Goal: Entertainment & Leisure: Consume media (video, audio)

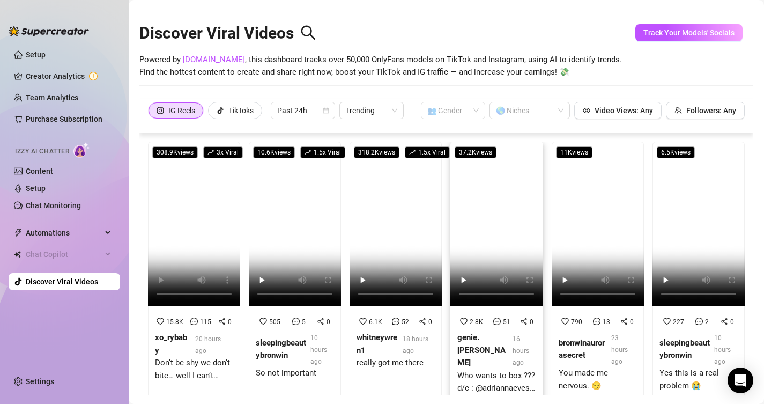
click at [479, 201] on video at bounding box center [496, 224] width 92 height 164
click at [587, 231] on video at bounding box center [598, 224] width 92 height 164
click at [670, 241] on video at bounding box center [699, 224] width 92 height 164
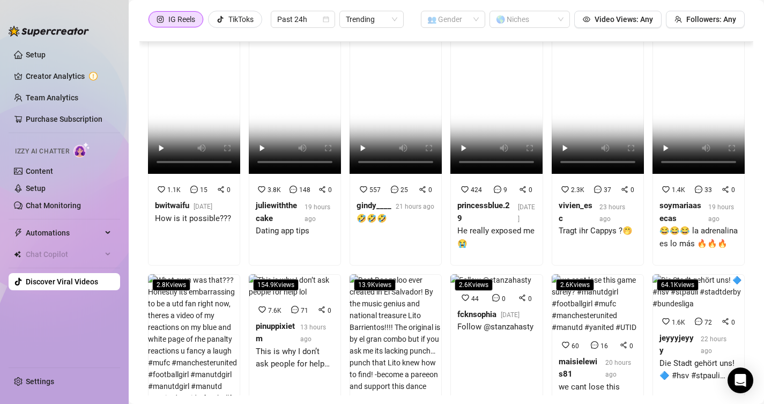
scroll to position [161, 0]
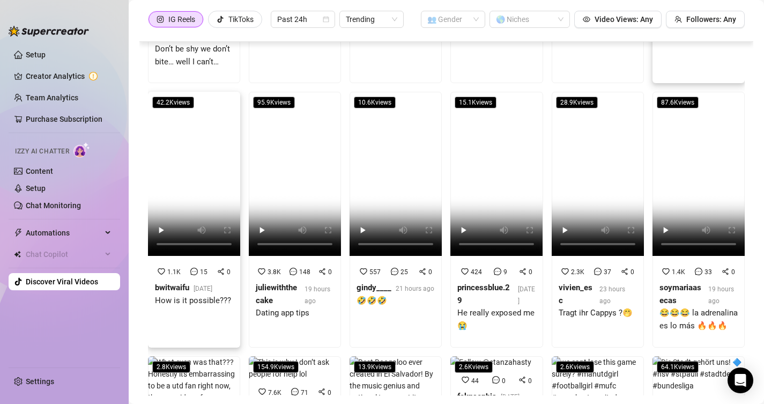
click at [200, 194] on video at bounding box center [194, 174] width 92 height 164
click at [288, 146] on video at bounding box center [295, 174] width 92 height 164
click at [400, 169] on video at bounding box center [396, 174] width 92 height 164
click at [482, 158] on video at bounding box center [496, 174] width 92 height 164
click at [575, 205] on video at bounding box center [598, 174] width 92 height 164
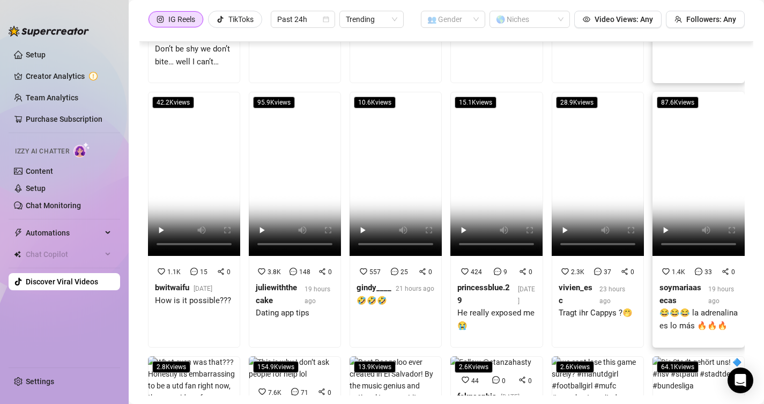
click at [653, 164] on video at bounding box center [699, 174] width 92 height 164
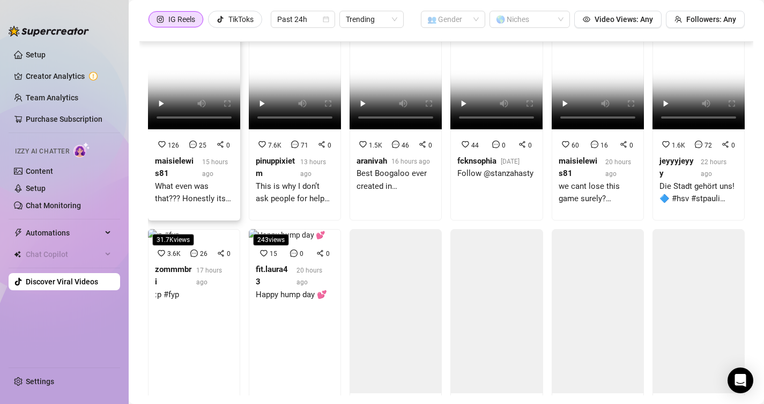
click at [202, 129] on video at bounding box center [194, 47] width 92 height 164
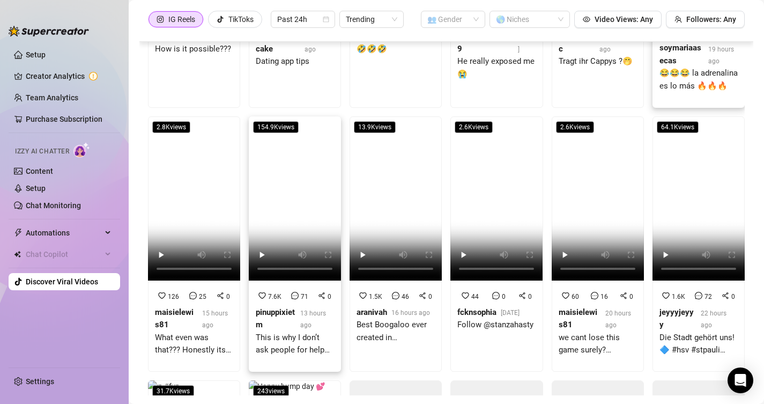
click at [290, 209] on video at bounding box center [295, 198] width 92 height 164
click at [380, 200] on video at bounding box center [396, 198] width 92 height 164
click at [501, 184] on video at bounding box center [496, 198] width 92 height 164
click at [573, 193] on video at bounding box center [598, 198] width 92 height 164
click at [675, 202] on video at bounding box center [699, 198] width 92 height 164
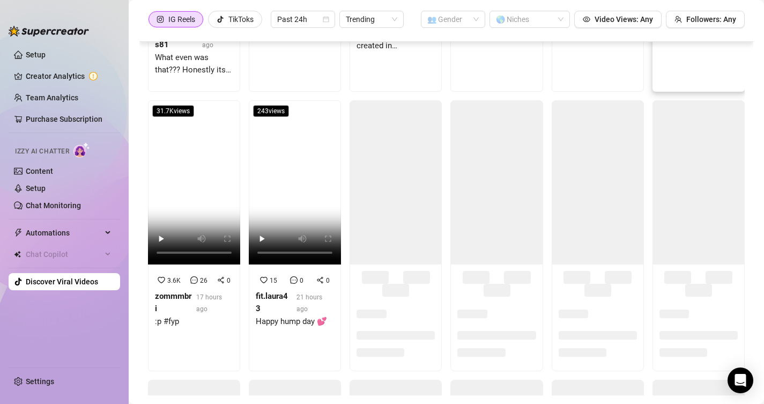
scroll to position [491, 0]
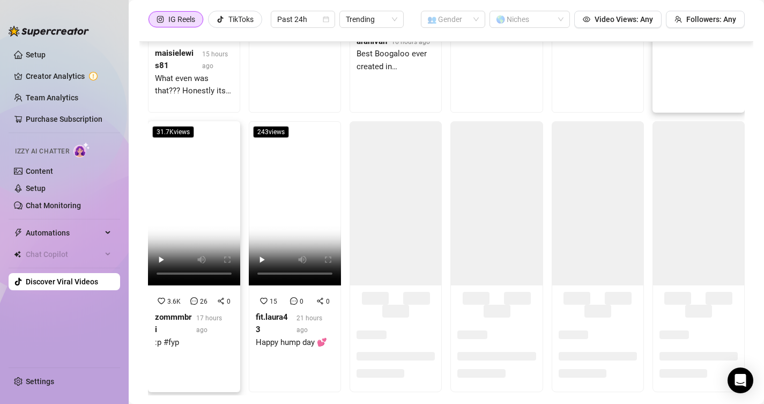
click at [190, 203] on video at bounding box center [194, 203] width 92 height 164
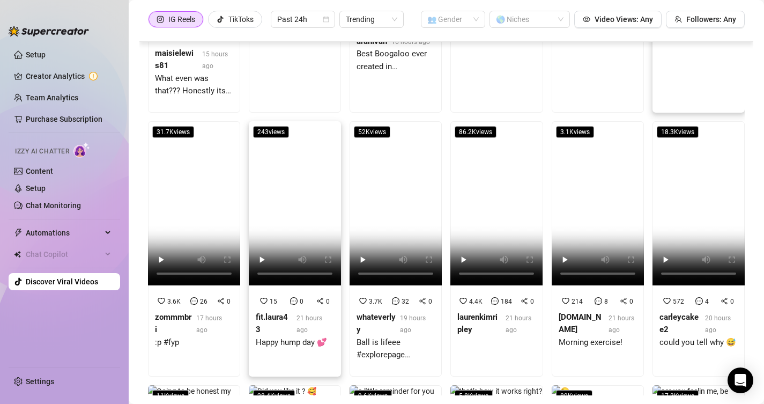
click at [268, 239] on video at bounding box center [295, 203] width 92 height 164
click at [402, 232] on video at bounding box center [396, 203] width 92 height 164
click at [487, 174] on video at bounding box center [496, 203] width 92 height 164
click at [468, 205] on video at bounding box center [496, 203] width 92 height 164
click at [556, 205] on video at bounding box center [598, 203] width 92 height 164
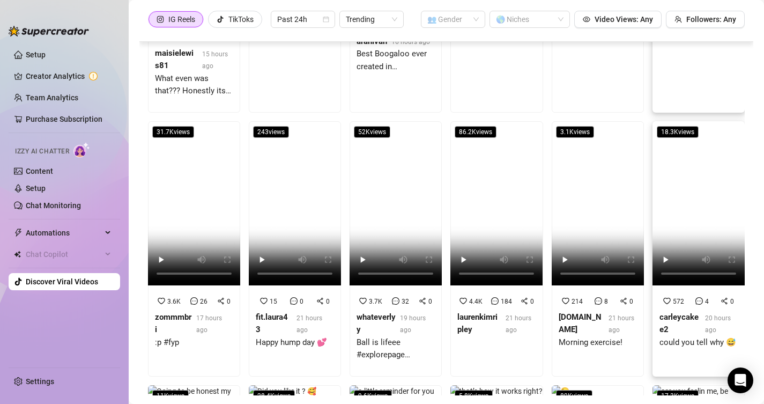
click at [681, 190] on video at bounding box center [699, 203] width 92 height 164
click at [194, 197] on video at bounding box center [194, 203] width 92 height 164
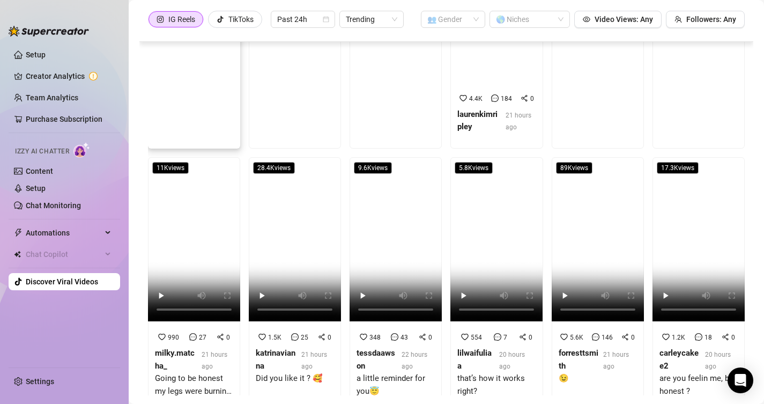
scroll to position [716, 0]
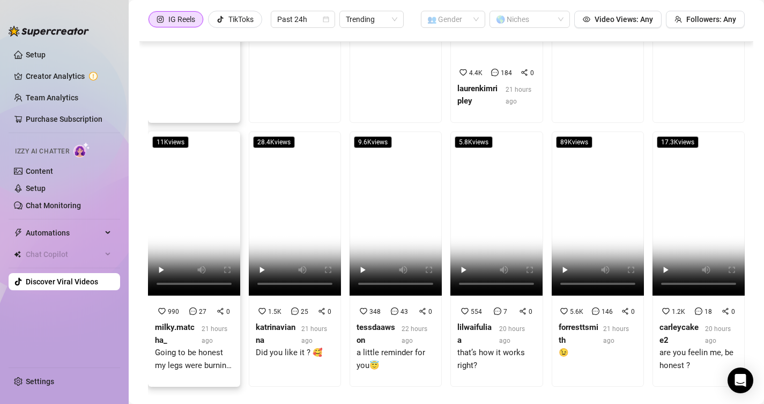
click at [195, 231] on video at bounding box center [194, 213] width 92 height 164
click at [194, 191] on video at bounding box center [194, 213] width 92 height 164
click at [298, 203] on video at bounding box center [295, 213] width 92 height 164
click at [403, 174] on video at bounding box center [396, 213] width 92 height 164
click at [516, 178] on video at bounding box center [496, 213] width 92 height 164
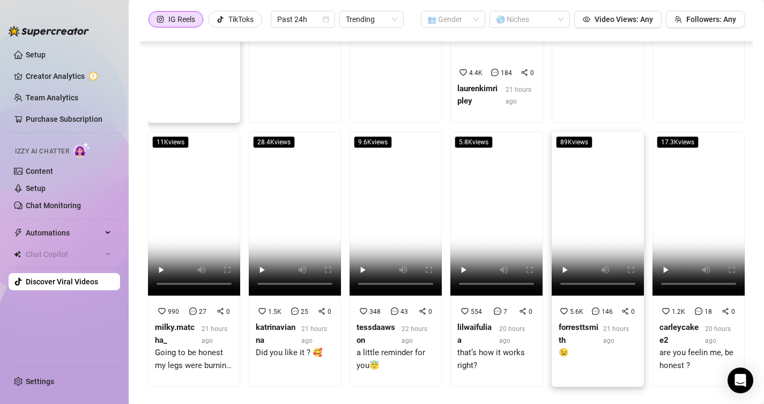
click at [567, 185] on video at bounding box center [598, 213] width 92 height 164
click at [691, 182] on video at bounding box center [699, 213] width 92 height 164
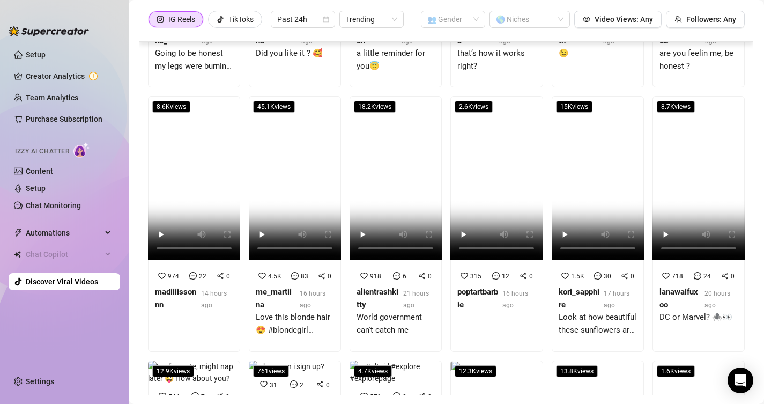
scroll to position [899, 0]
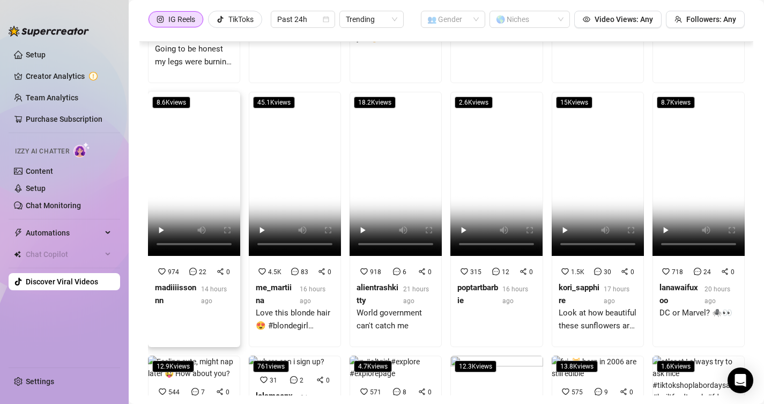
click at [184, 145] on video at bounding box center [194, 174] width 92 height 164
click at [311, 151] on video at bounding box center [295, 174] width 92 height 164
click at [390, 134] on video at bounding box center [396, 174] width 92 height 164
click at [476, 148] on video at bounding box center [496, 174] width 92 height 164
click at [558, 160] on video at bounding box center [598, 174] width 92 height 164
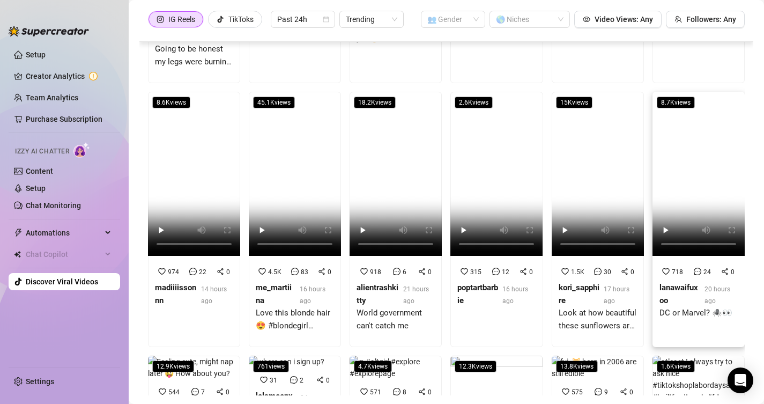
click at [697, 150] on video at bounding box center [699, 174] width 92 height 164
click at [205, 152] on video at bounding box center [194, 174] width 92 height 164
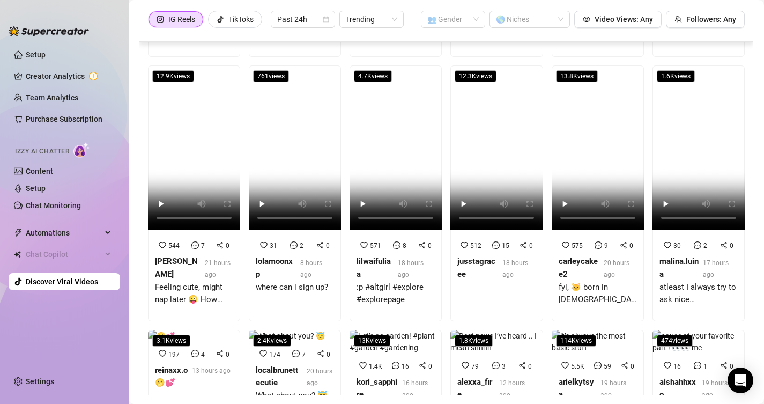
scroll to position [1169, 0]
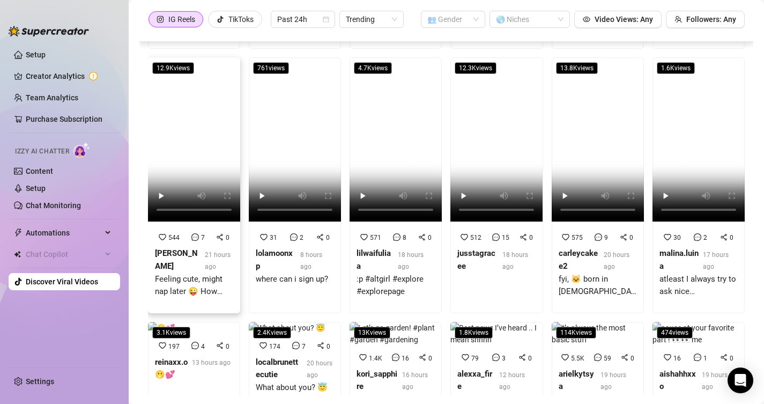
click at [211, 154] on video at bounding box center [194, 139] width 92 height 164
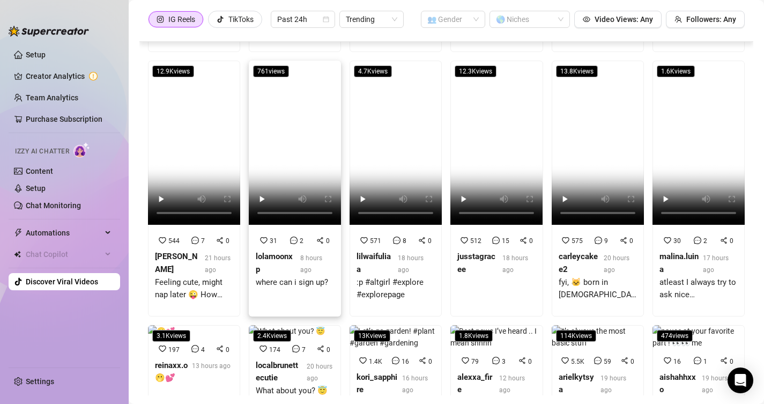
click at [284, 114] on video at bounding box center [295, 143] width 92 height 164
click at [398, 114] on video at bounding box center [396, 143] width 92 height 164
click at [492, 113] on video at bounding box center [496, 143] width 92 height 164
click at [589, 116] on video at bounding box center [598, 143] width 92 height 164
click at [688, 137] on video at bounding box center [699, 143] width 92 height 164
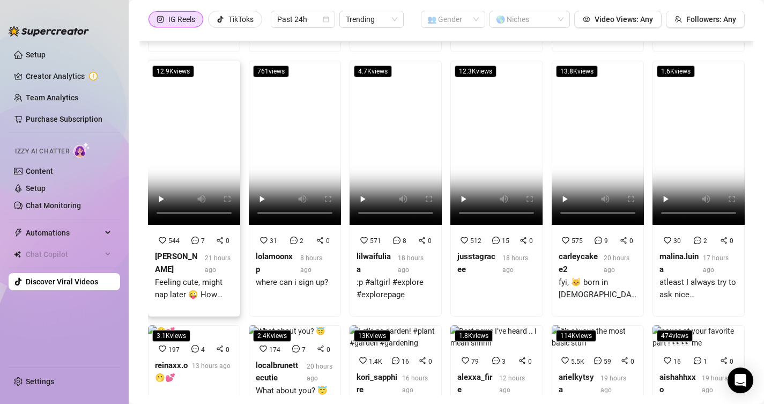
click at [194, 146] on video at bounding box center [194, 143] width 92 height 164
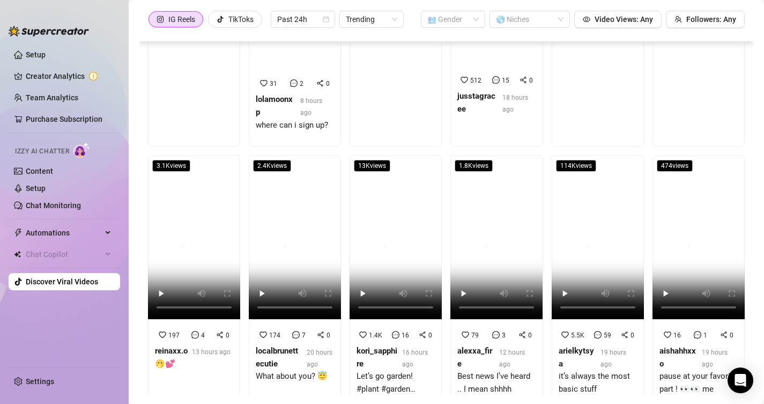
scroll to position [1409, 0]
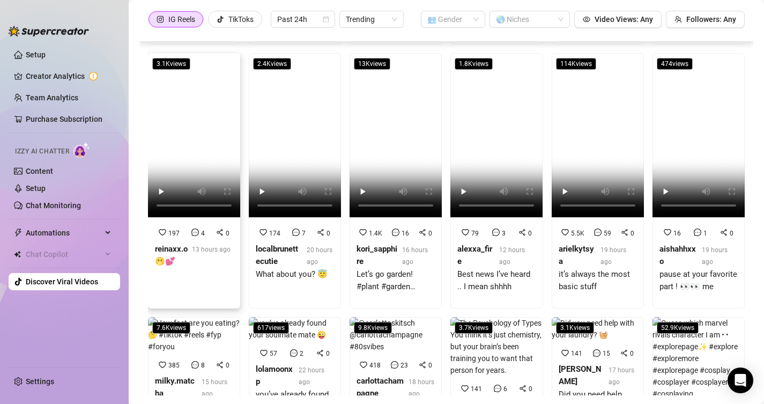
click at [177, 133] on video at bounding box center [194, 135] width 92 height 164
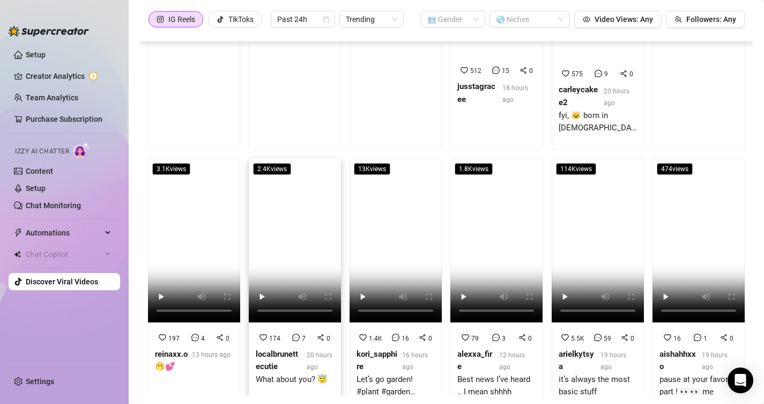
scroll to position [1341, 0]
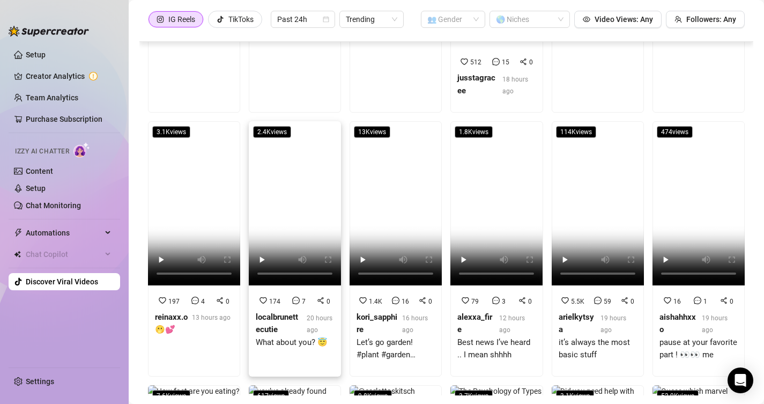
click at [293, 181] on video at bounding box center [295, 203] width 92 height 164
click at [408, 176] on video at bounding box center [396, 203] width 92 height 164
click at [498, 160] on video at bounding box center [496, 203] width 92 height 164
click at [605, 165] on video at bounding box center [598, 203] width 92 height 164
click at [675, 169] on video at bounding box center [699, 203] width 92 height 164
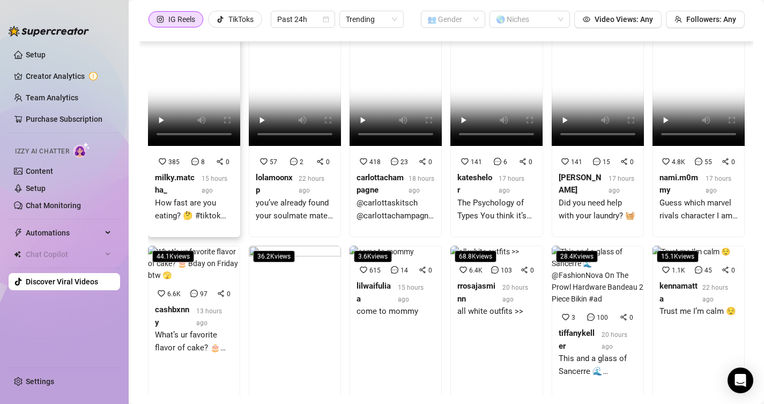
scroll to position [1601, 0]
click at [201, 146] on video at bounding box center [194, 64] width 92 height 164
click at [391, 143] on video at bounding box center [396, 64] width 92 height 164
click at [667, 142] on video at bounding box center [699, 64] width 92 height 164
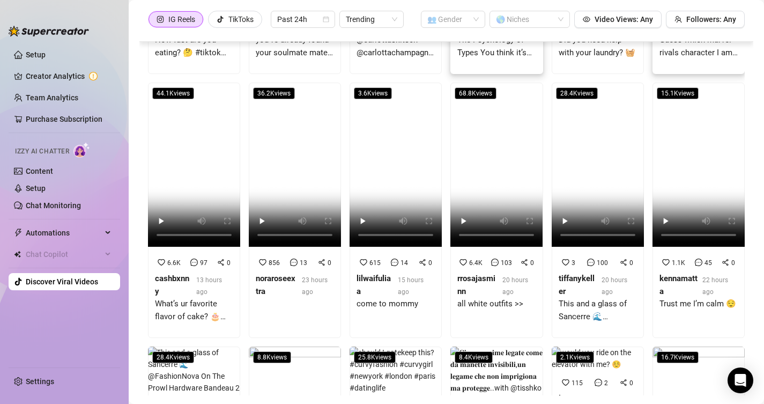
scroll to position [1764, 0]
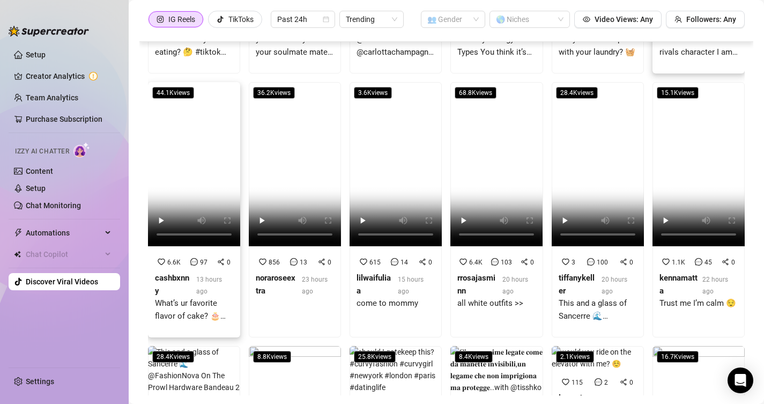
click at [200, 246] on video at bounding box center [194, 164] width 92 height 164
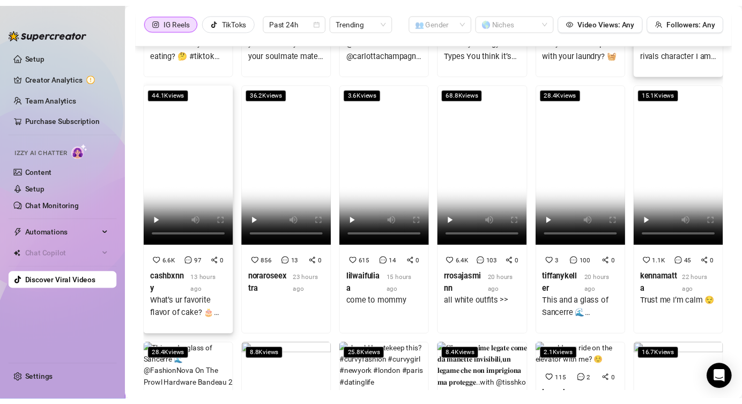
scroll to position [1625, 0]
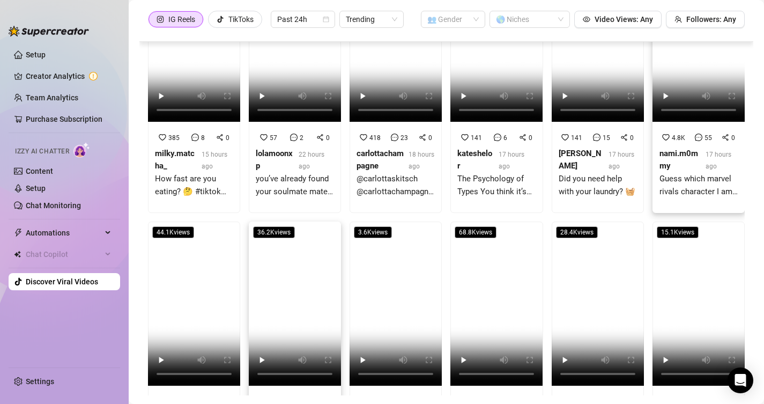
click at [292, 240] on video at bounding box center [295, 303] width 92 height 164
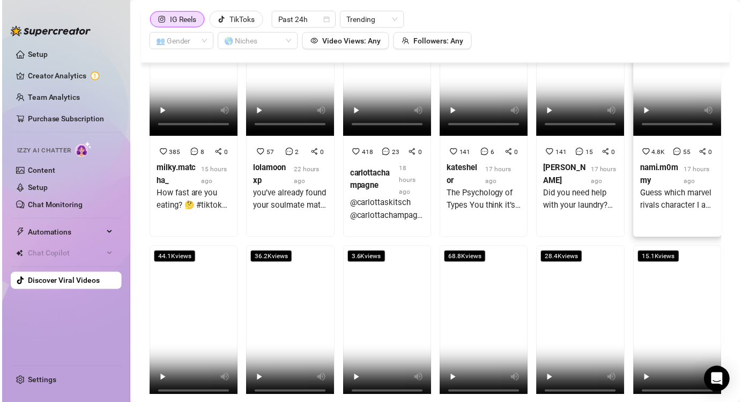
scroll to position [1629, 0]
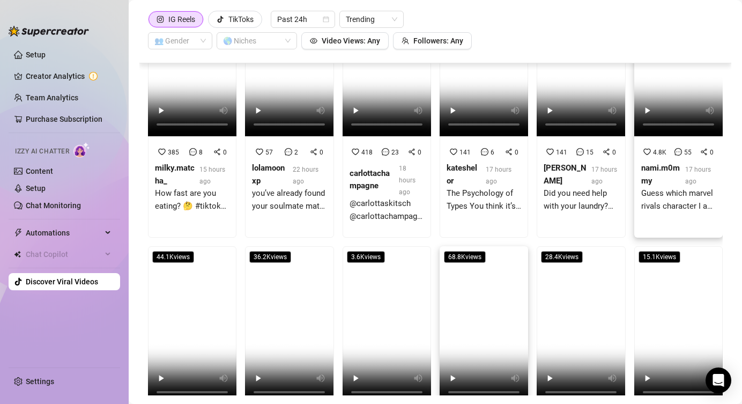
click at [470, 273] on video at bounding box center [484, 325] width 88 height 158
